Goal: Information Seeking & Learning: Learn about a topic

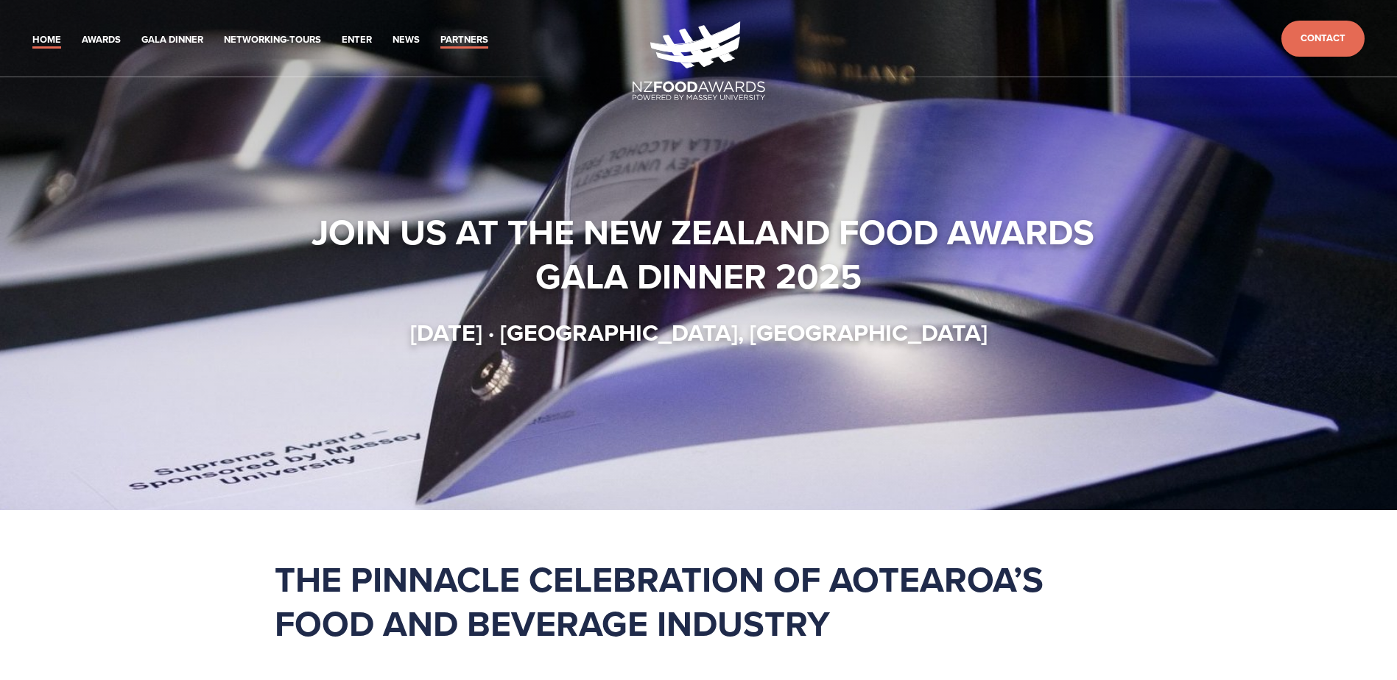
click at [440, 32] on link "Partners" at bounding box center [464, 40] width 48 height 17
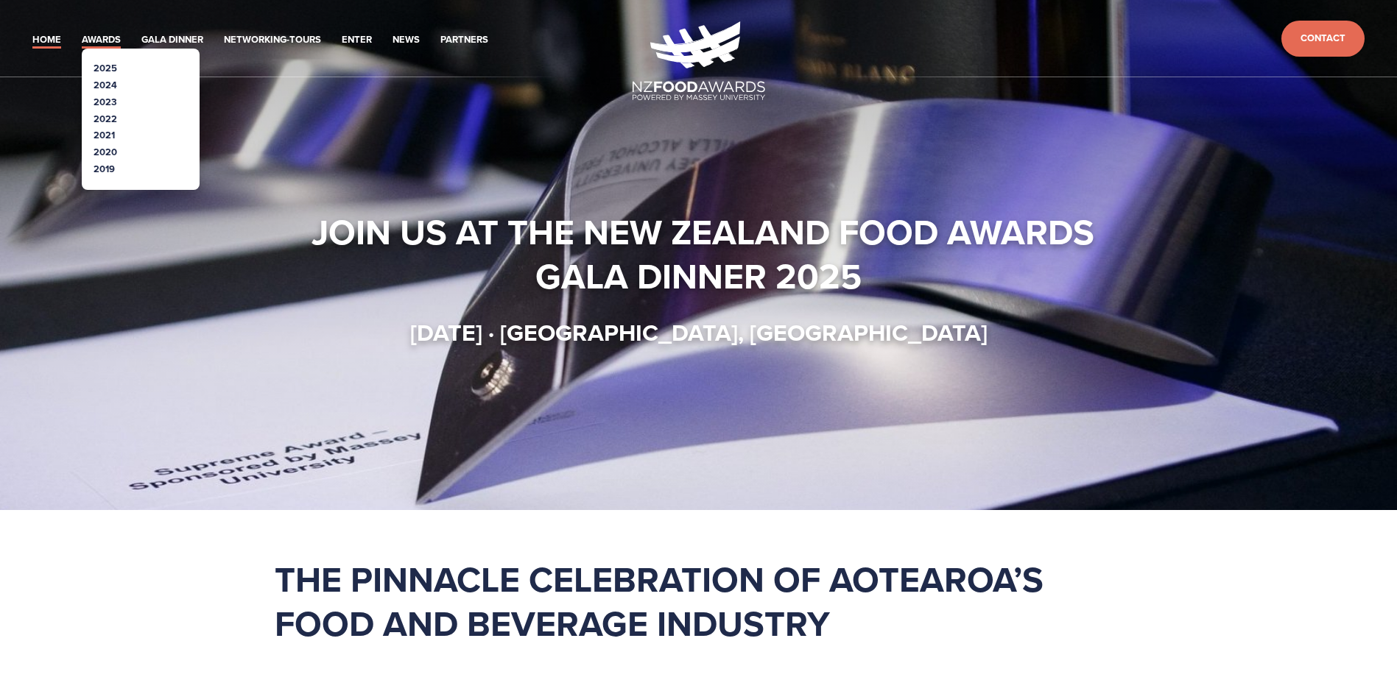
click at [82, 32] on link "Awards" at bounding box center [101, 40] width 39 height 17
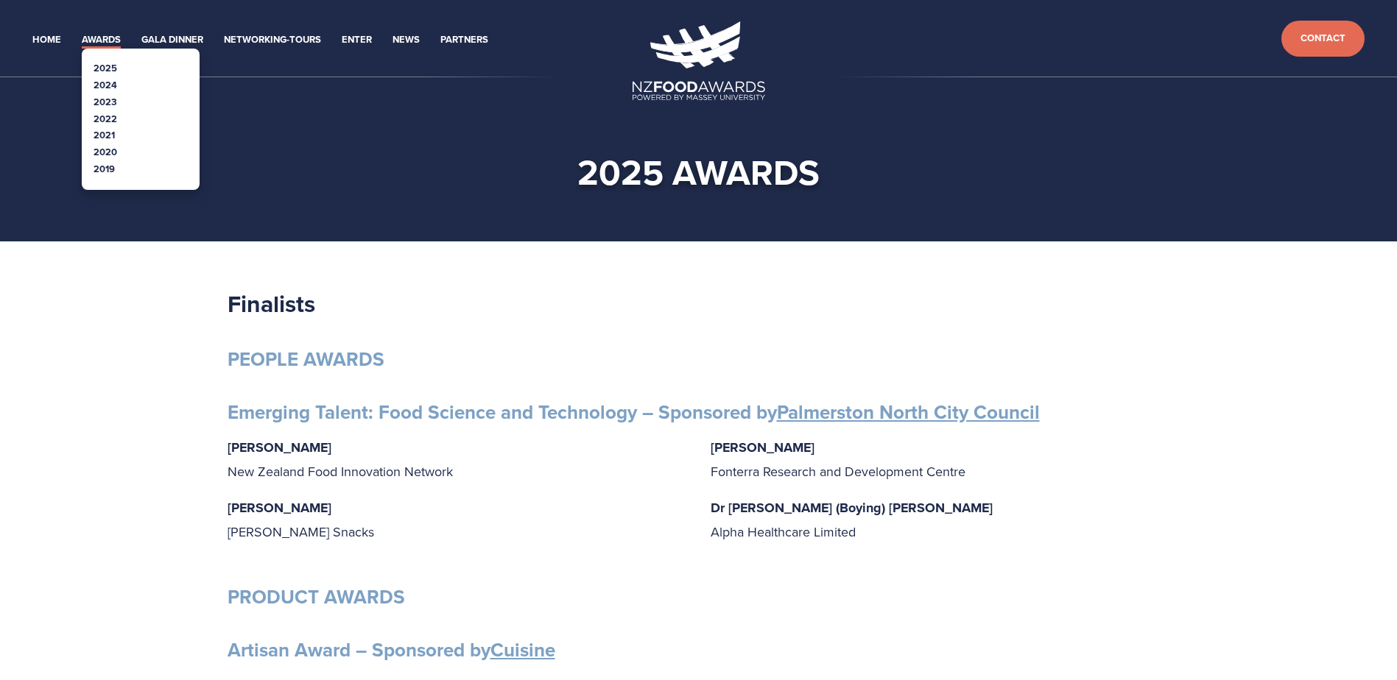
click at [94, 112] on link "2022" at bounding box center [106, 119] width 24 height 14
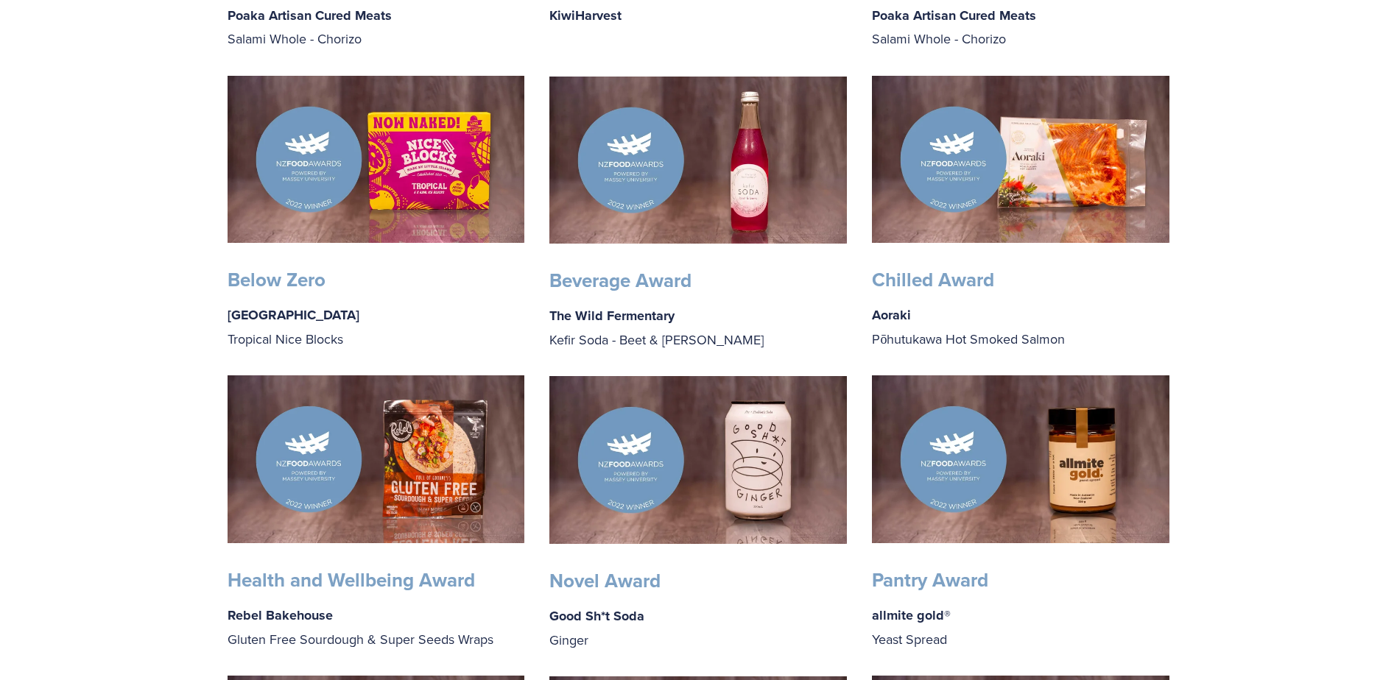
scroll to position [589, 0]
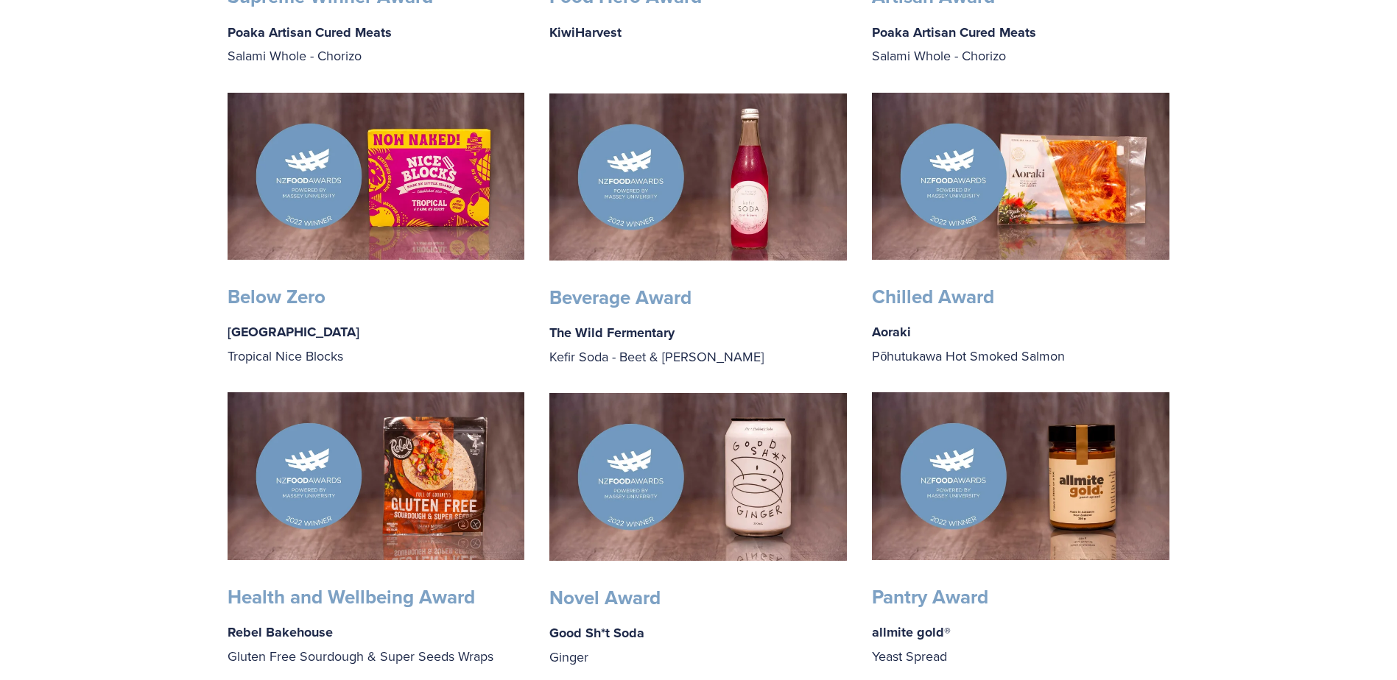
drag, startPoint x: 912, startPoint y: 531, endPoint x: 910, endPoint y: 522, distance: 9.1
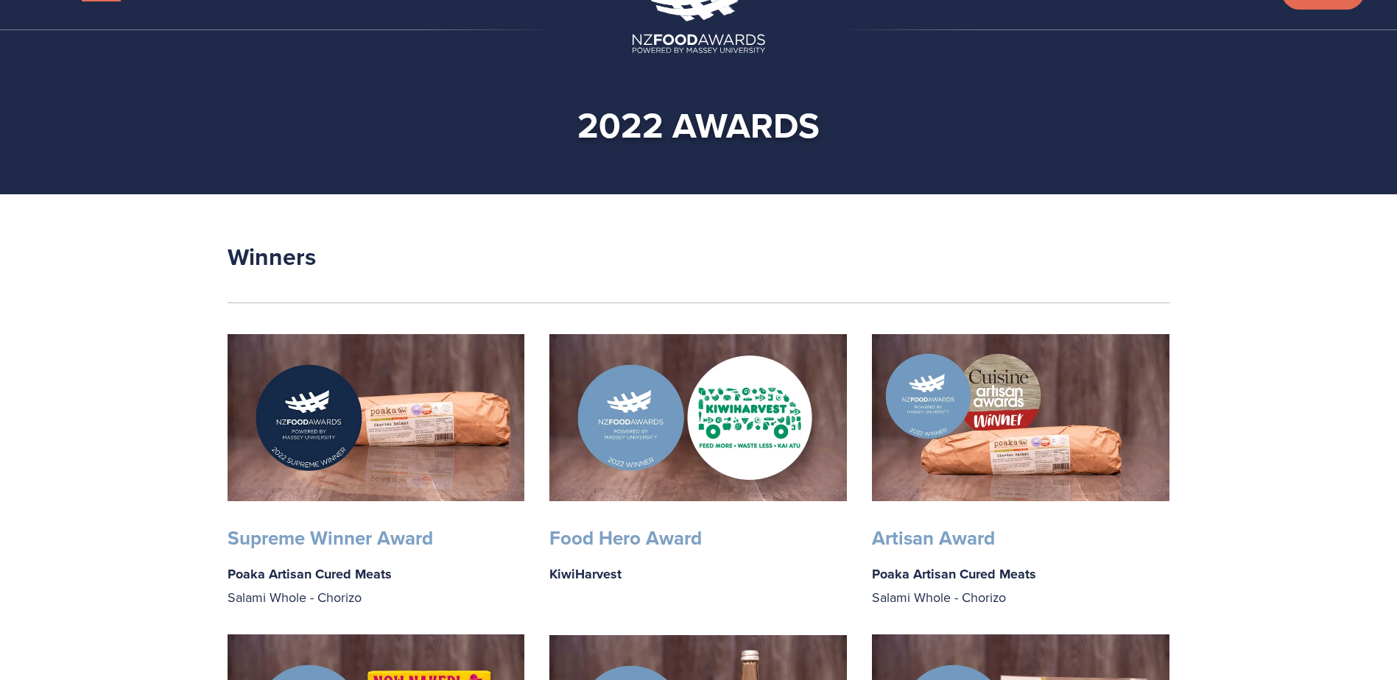
scroll to position [0, 0]
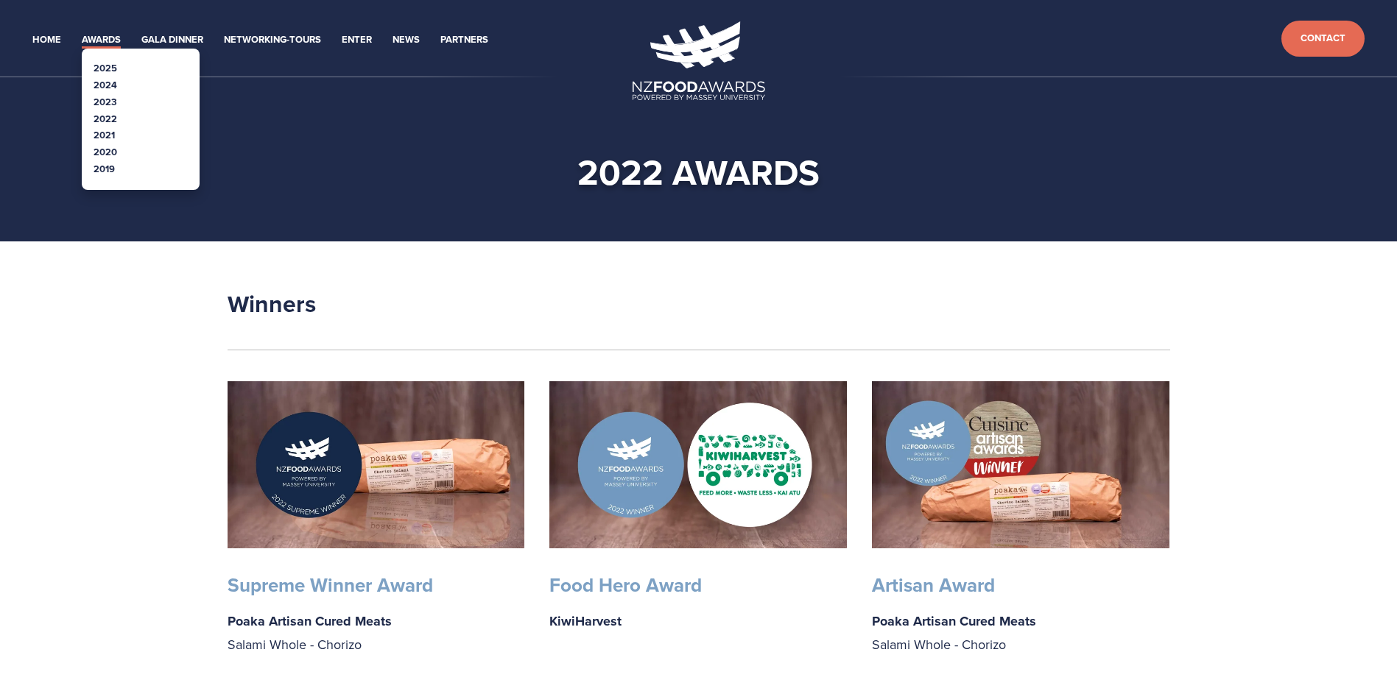
click at [94, 128] on link "2021" at bounding box center [104, 135] width 21 height 14
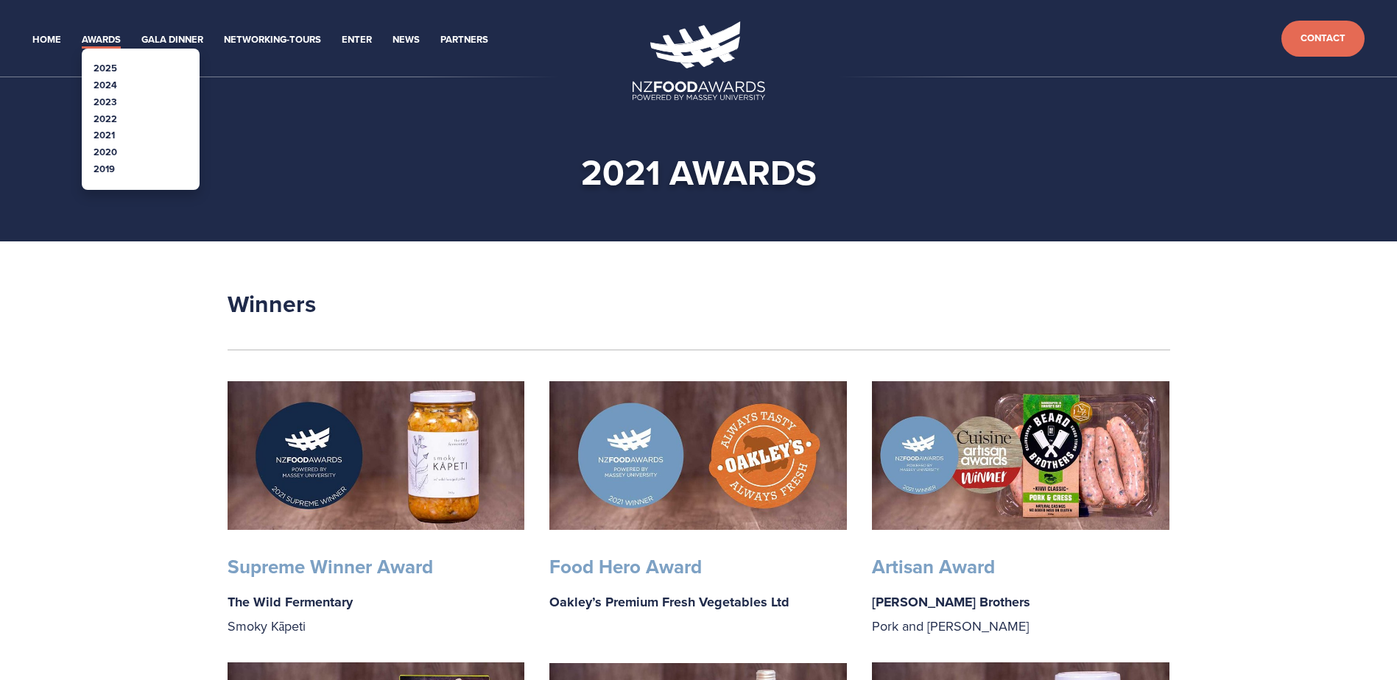
click at [94, 145] on link "2020" at bounding box center [106, 152] width 24 height 14
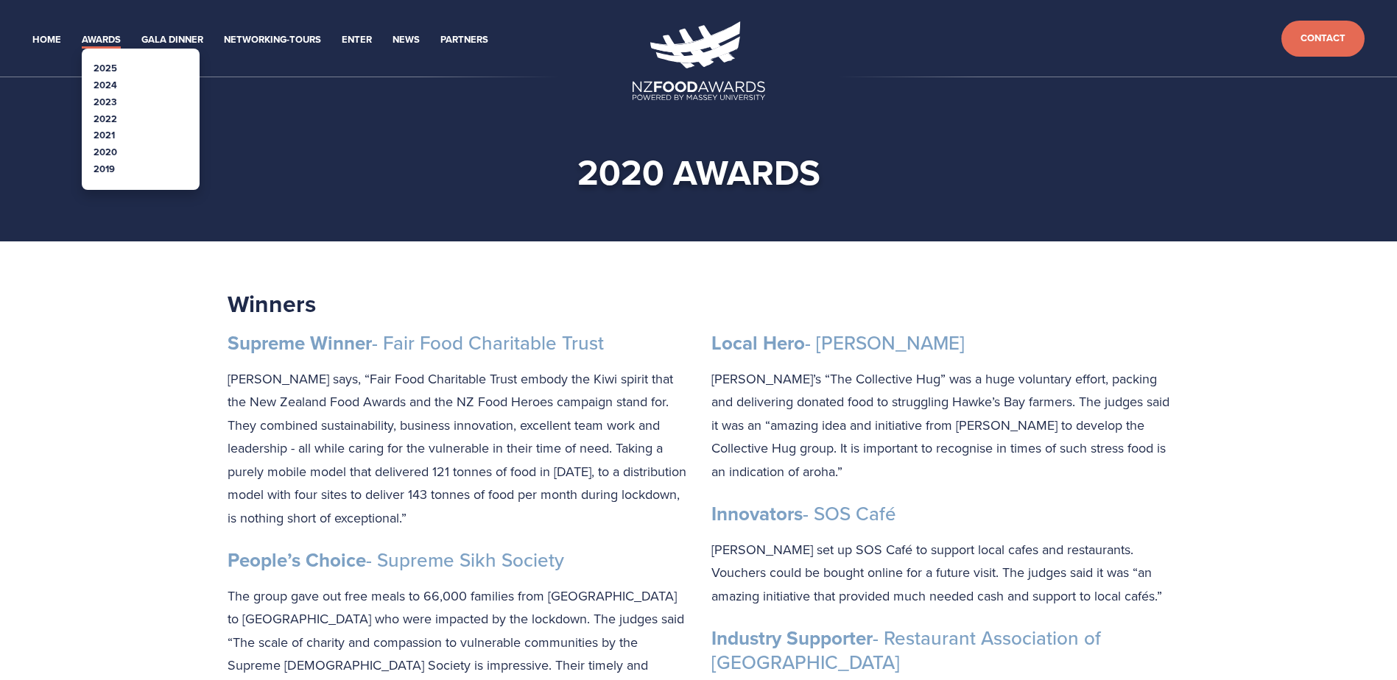
click at [94, 162] on link "2019" at bounding box center [104, 169] width 21 height 14
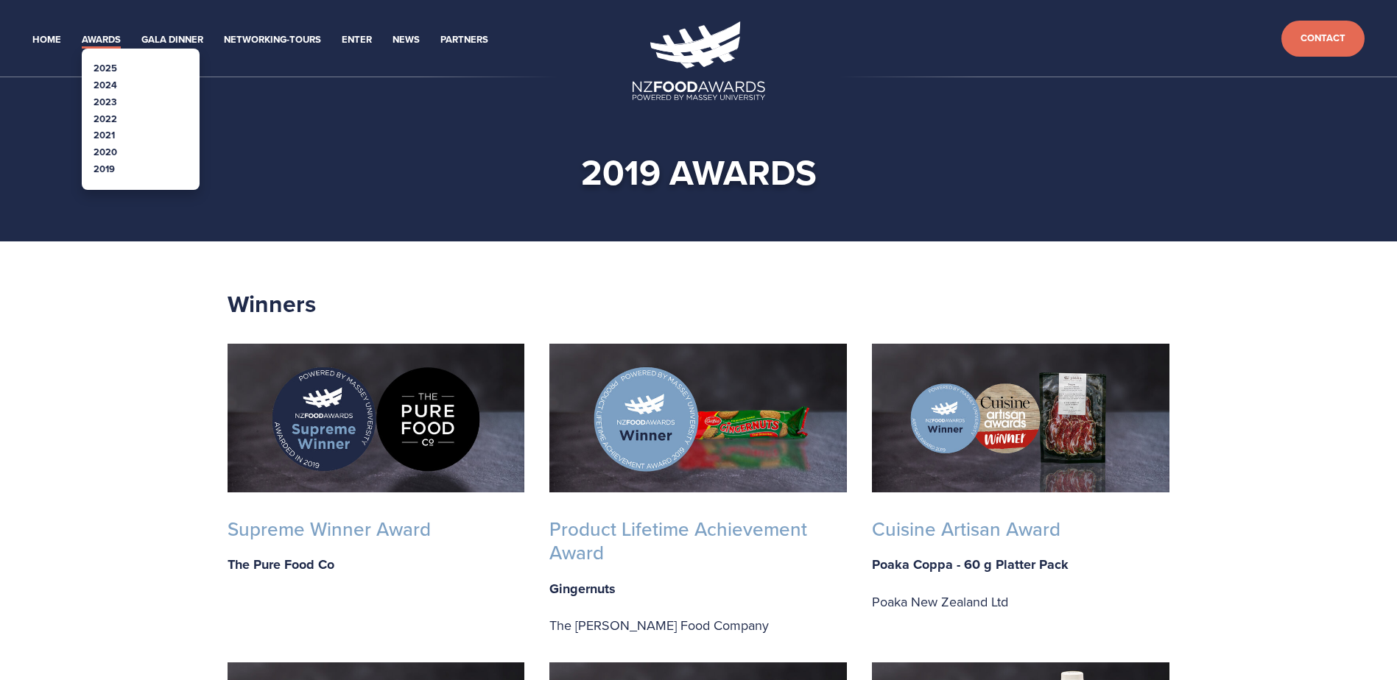
click at [94, 128] on link "2021" at bounding box center [104, 135] width 21 height 14
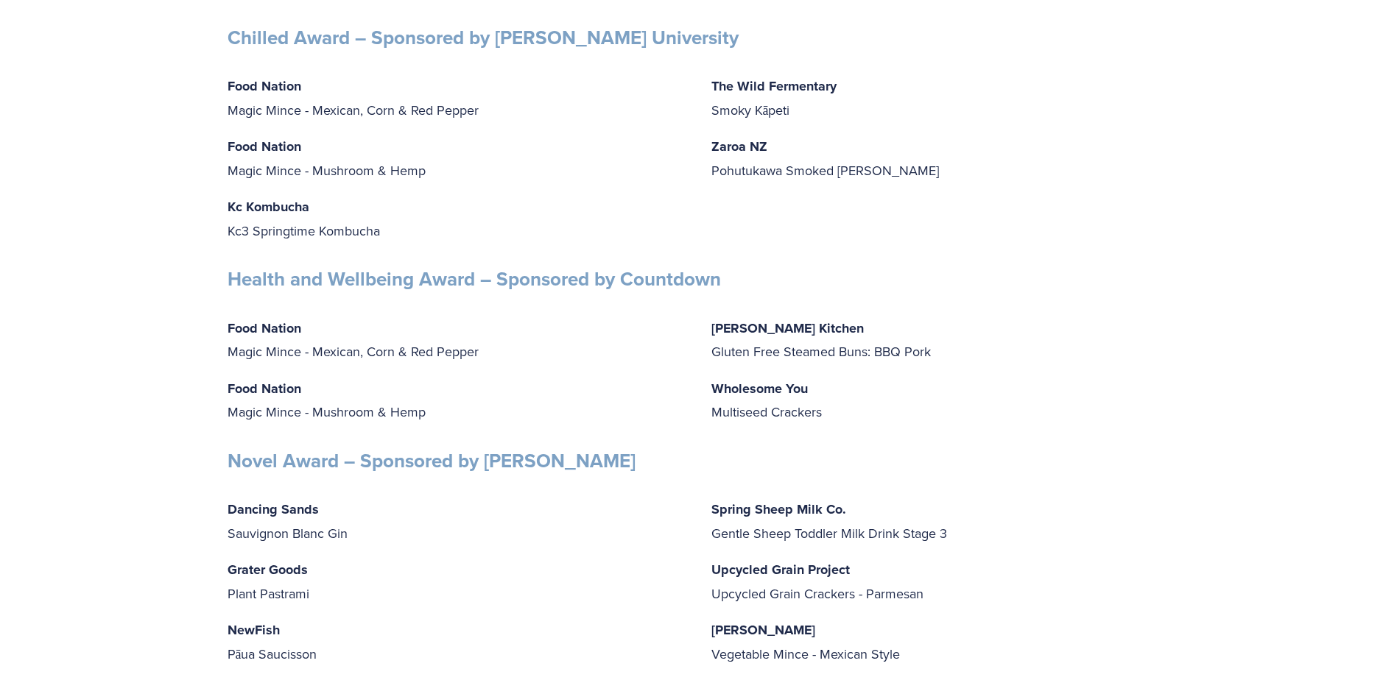
scroll to position [2651, 0]
